Goal: Find specific fact: Find specific fact

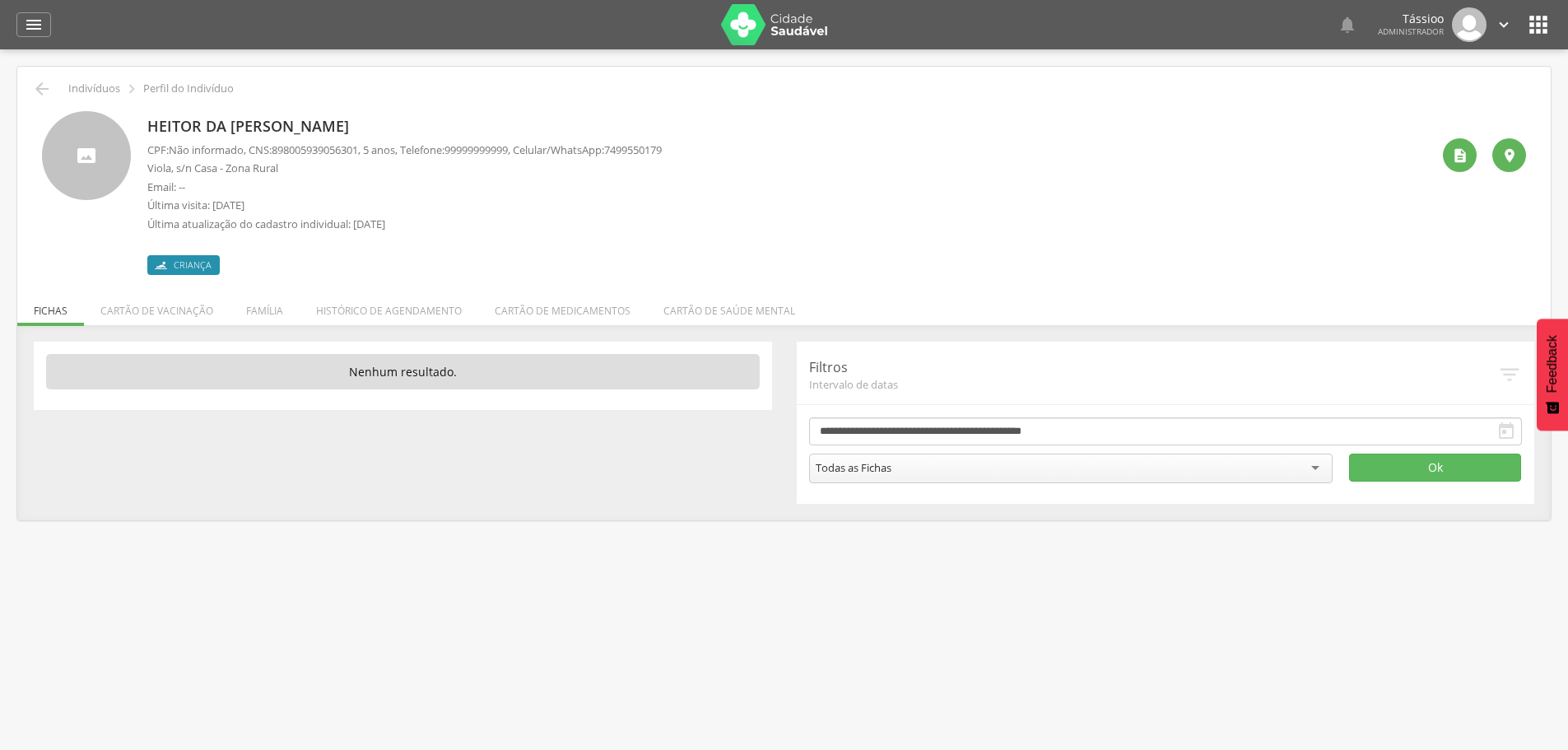
click at [312, 152] on span "898005939056301" at bounding box center [314, 150] width 86 height 15
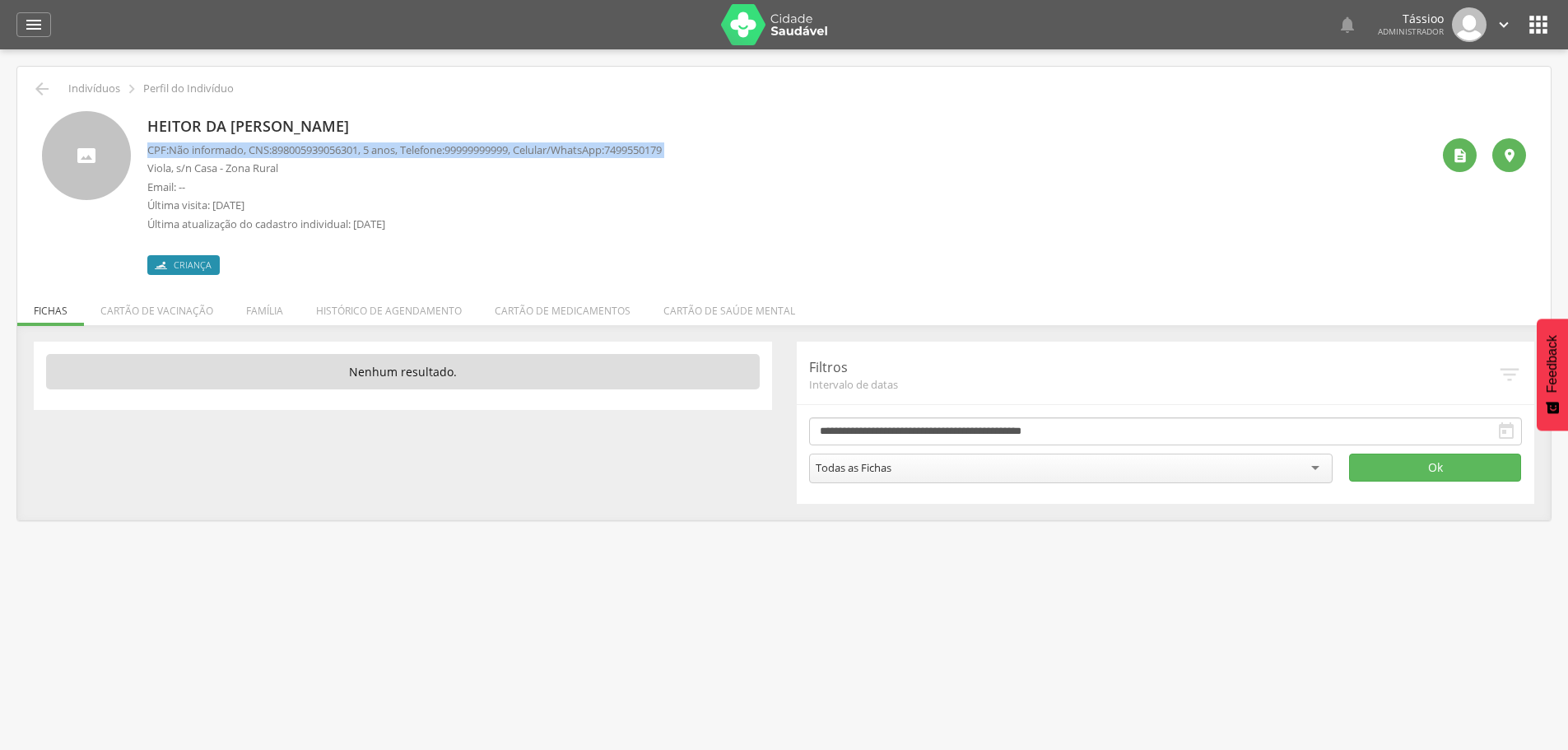
click at [312, 152] on span "898005939056301" at bounding box center [314, 150] width 86 height 15
click at [274, 156] on p "CPF: Não informado , CNS: [PHONE_NUMBER] , 5 anos, Telefone: [PHONE_NUMBER] , C…" at bounding box center [404, 151] width 514 height 16
drag, startPoint x: 281, startPoint y: 147, endPoint x: 369, endPoint y: 146, distance: 88.0
click at [358, 146] on span "898005939056301" at bounding box center [314, 150] width 86 height 15
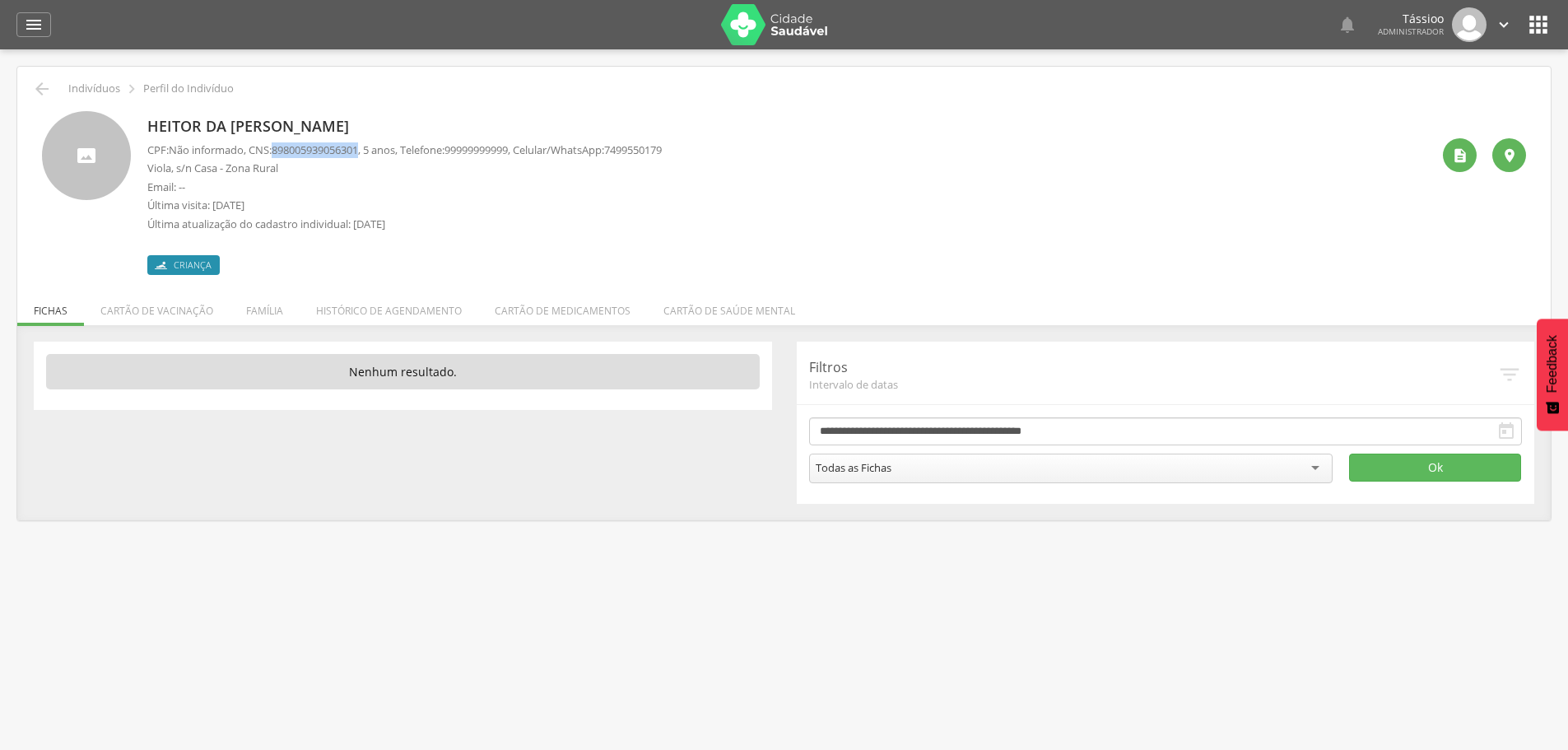
copy span "898005939056301"
